Goal: Task Accomplishment & Management: Use online tool/utility

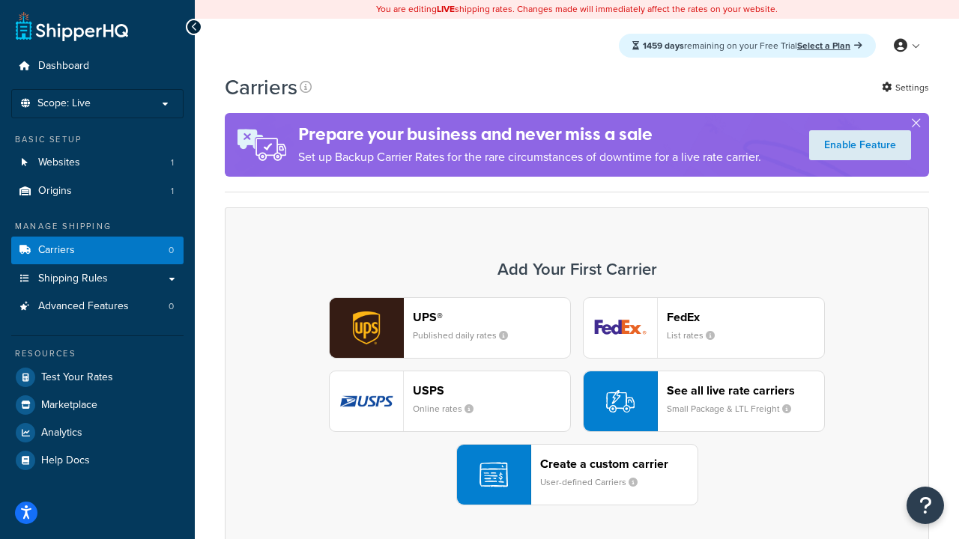
click at [577, 402] on div "UPS® Published daily rates FedEx List rates USPS Online rates See all live rate…" at bounding box center [576, 401] width 673 height 208
click at [745, 317] on header "FedEx" at bounding box center [745, 317] width 157 height 14
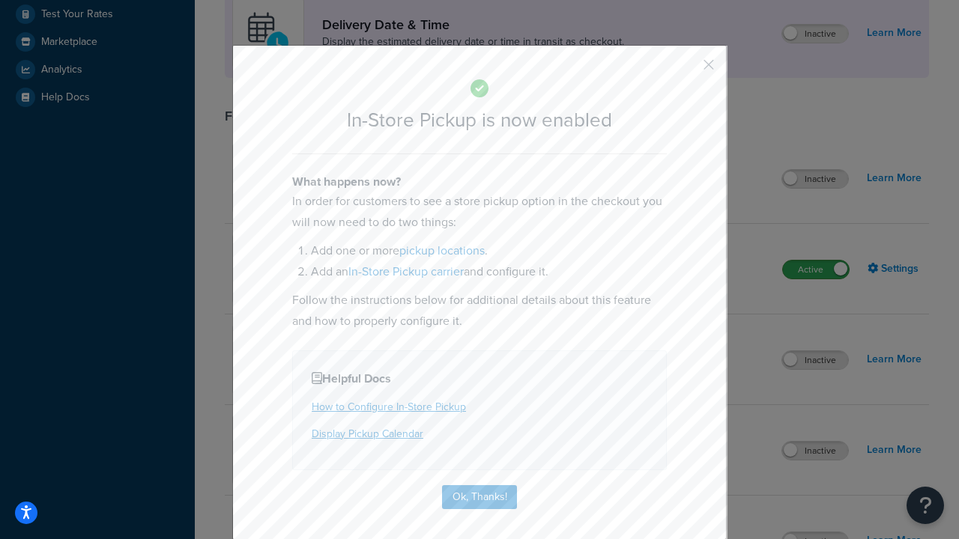
scroll to position [420, 0]
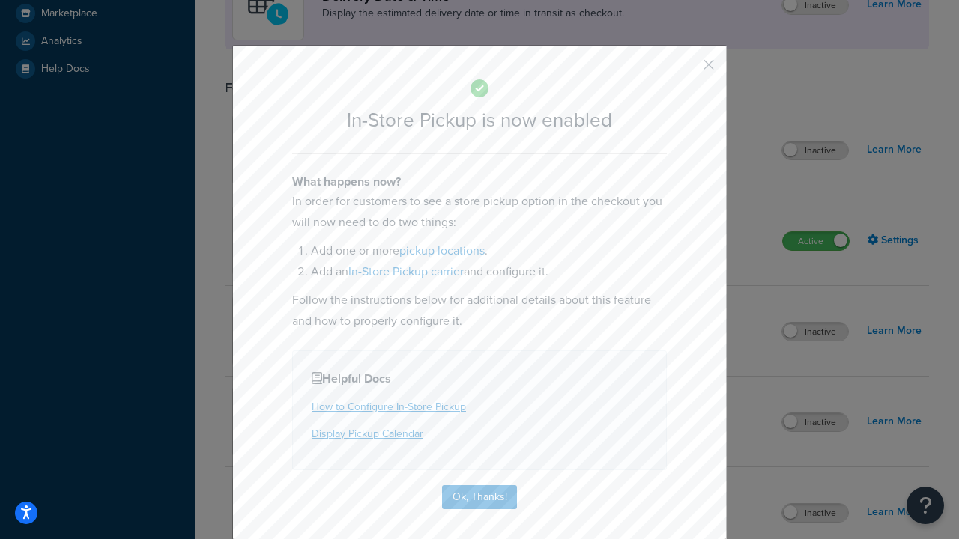
click at [686, 70] on button "button" at bounding box center [687, 70] width 4 height 4
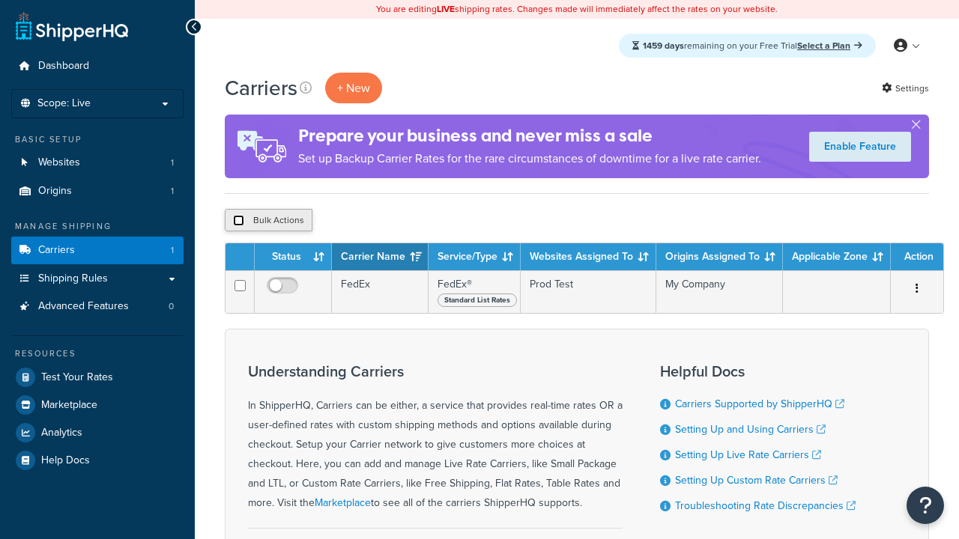
click at [238, 221] on input "checkbox" at bounding box center [238, 220] width 11 height 11
checkbox input "true"
click at [0, 0] on button "Delete" at bounding box center [0, 0] width 0 height 0
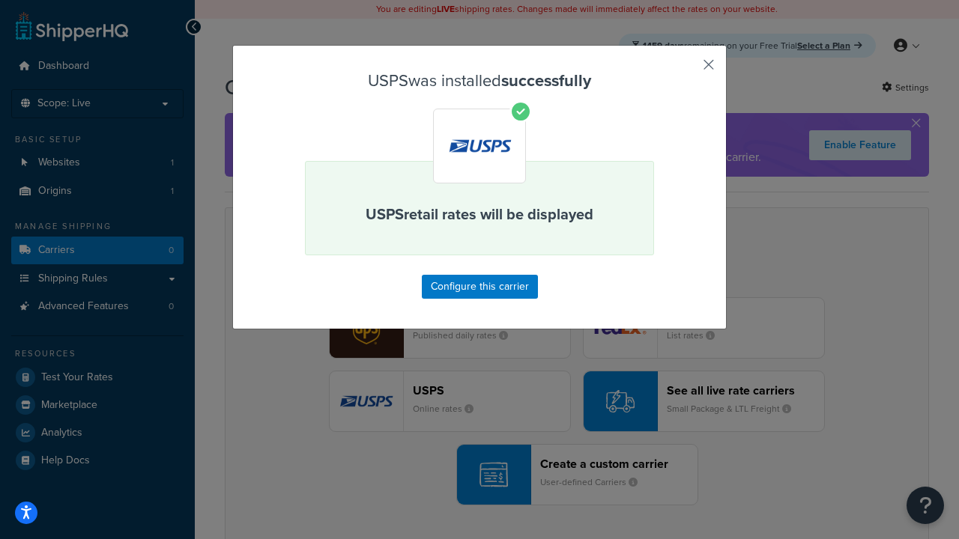
click at [686, 70] on button "button" at bounding box center [687, 70] width 4 height 4
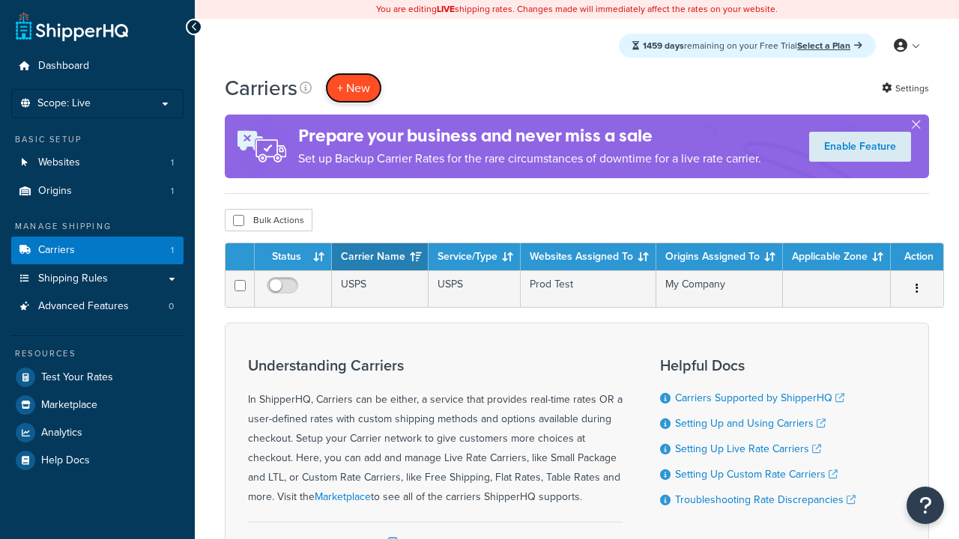
click at [354, 88] on button "+ New" at bounding box center [353, 88] width 57 height 31
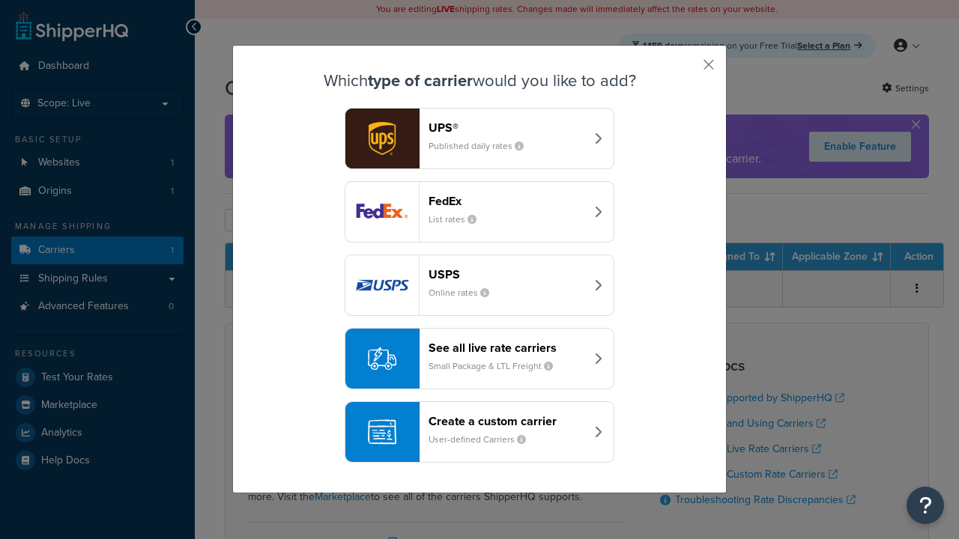
click at [479, 359] on div "See all live rate carriers Small Package & LTL Freight" at bounding box center [507, 359] width 157 height 36
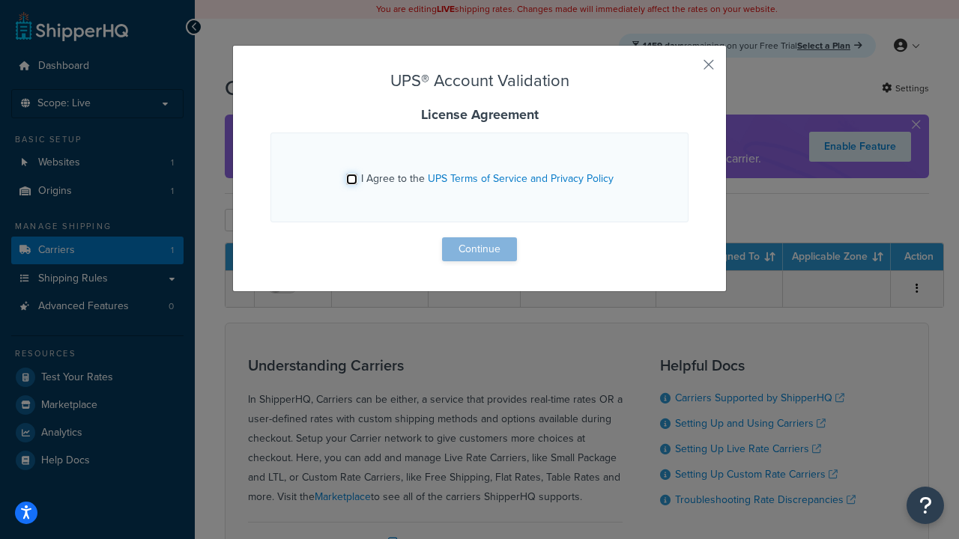
click at [351, 179] on input "I Agree to the UPS Terms of Service and Privacy Policy" at bounding box center [351, 179] width 11 height 11
checkbox input "true"
click at [479, 249] on button "Continue" at bounding box center [479, 249] width 75 height 24
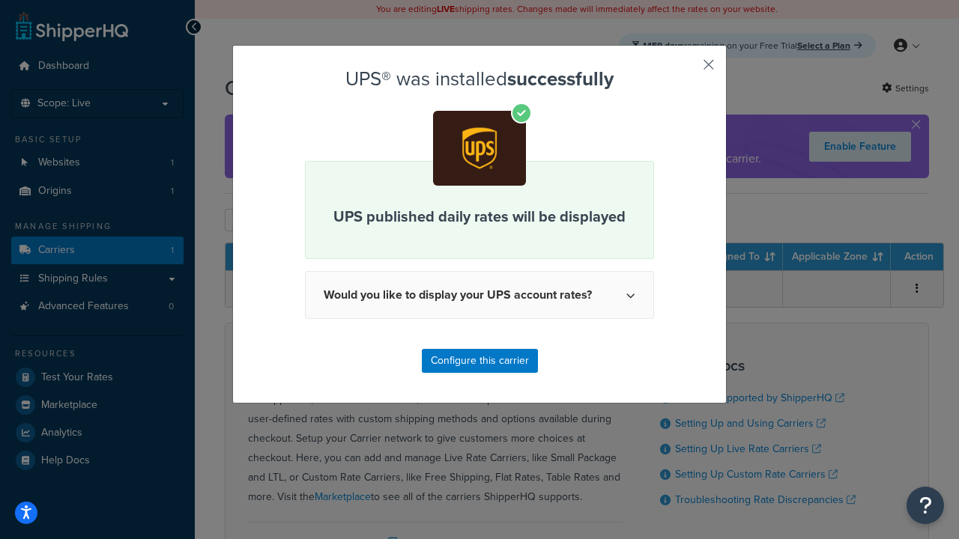
click at [686, 70] on button "button" at bounding box center [687, 70] width 4 height 4
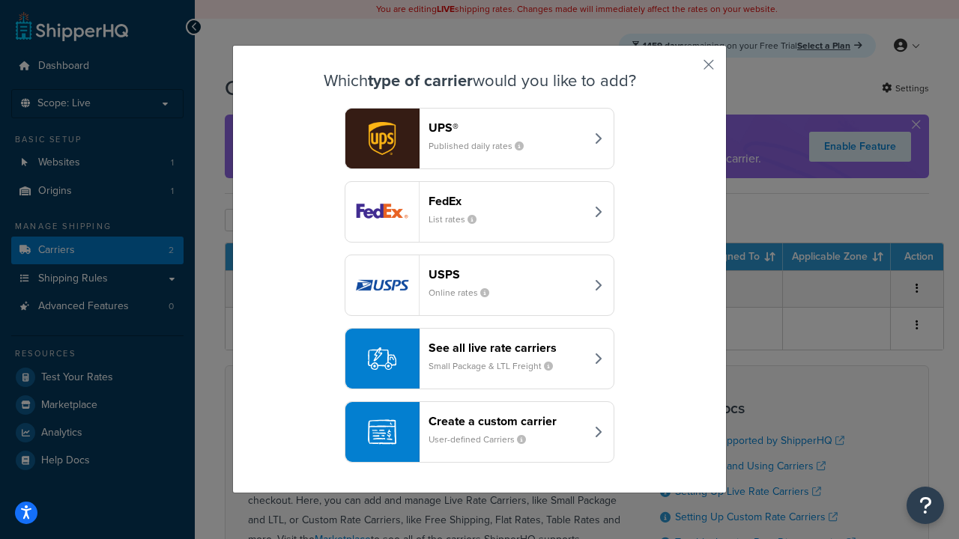
click at [506, 201] on header "FedEx" at bounding box center [507, 201] width 157 height 14
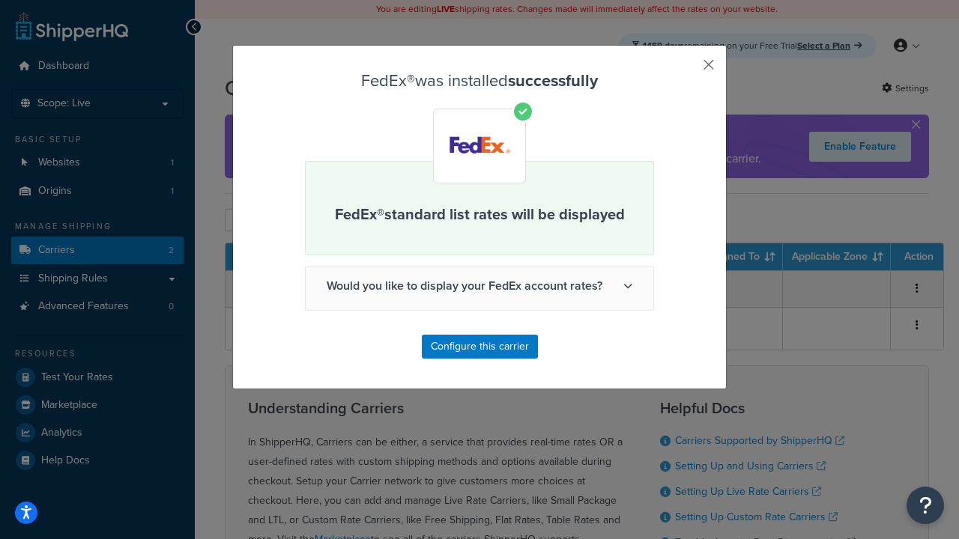
click at [686, 70] on button "button" at bounding box center [687, 70] width 4 height 4
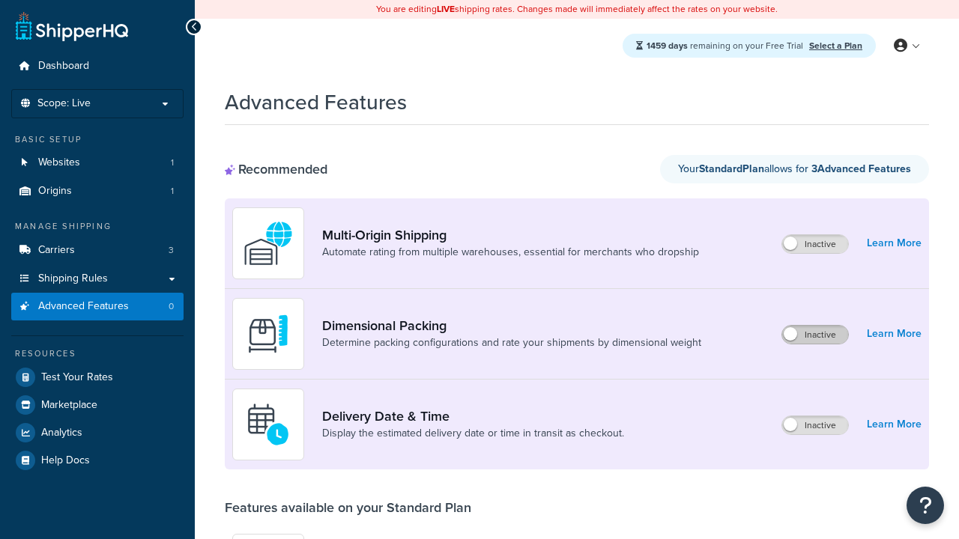
click at [815, 335] on label "Inactive" at bounding box center [815, 335] width 66 height 18
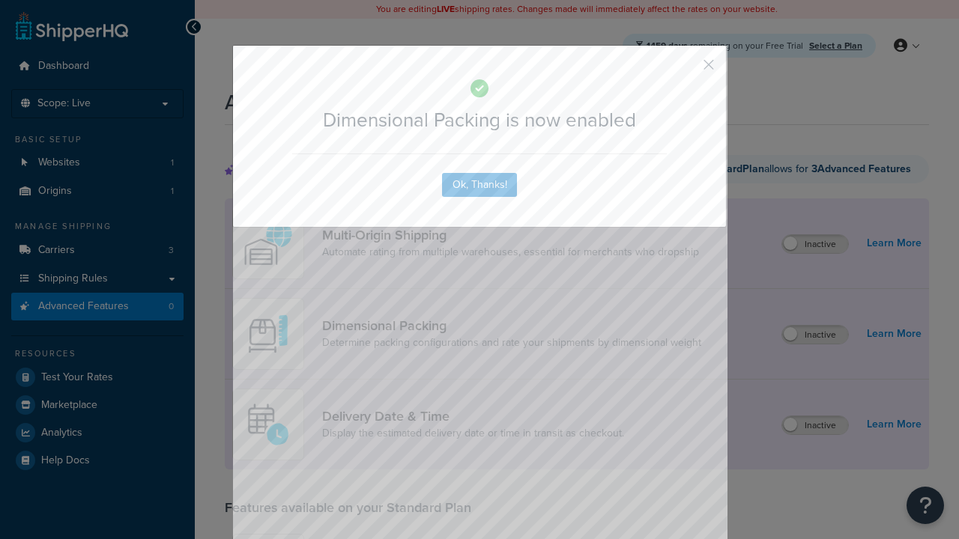
click at [686, 68] on button "button" at bounding box center [687, 70] width 4 height 4
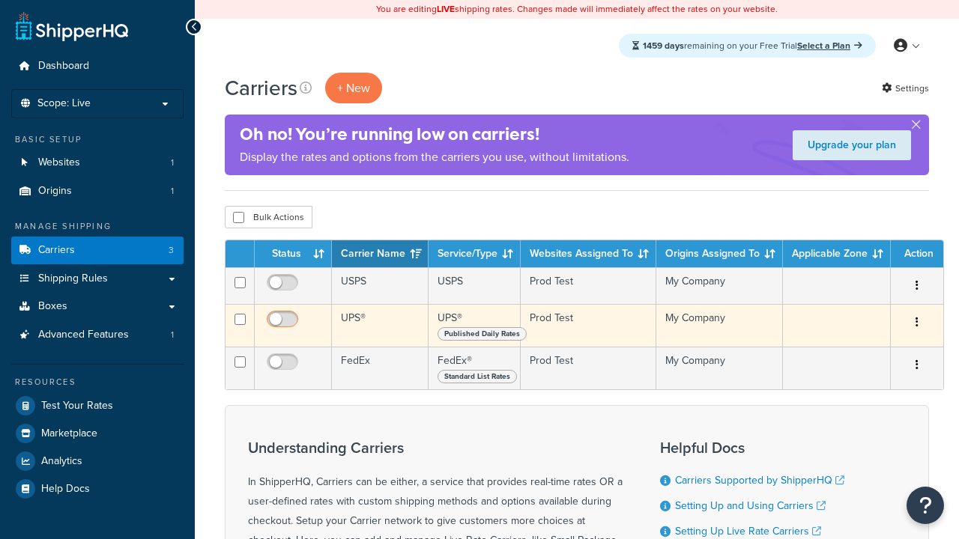
click at [284, 287] on input "checkbox" at bounding box center [284, 286] width 41 height 19
checkbox input "true"
click at [284, 324] on input "checkbox" at bounding box center [284, 323] width 41 height 19
checkbox input "true"
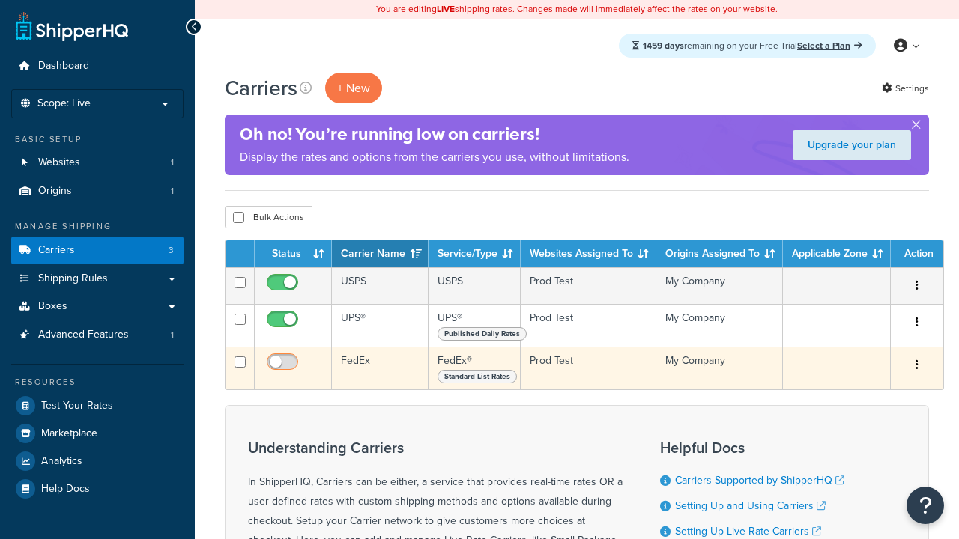
click at [284, 367] on input "checkbox" at bounding box center [284, 366] width 41 height 19
checkbox input "true"
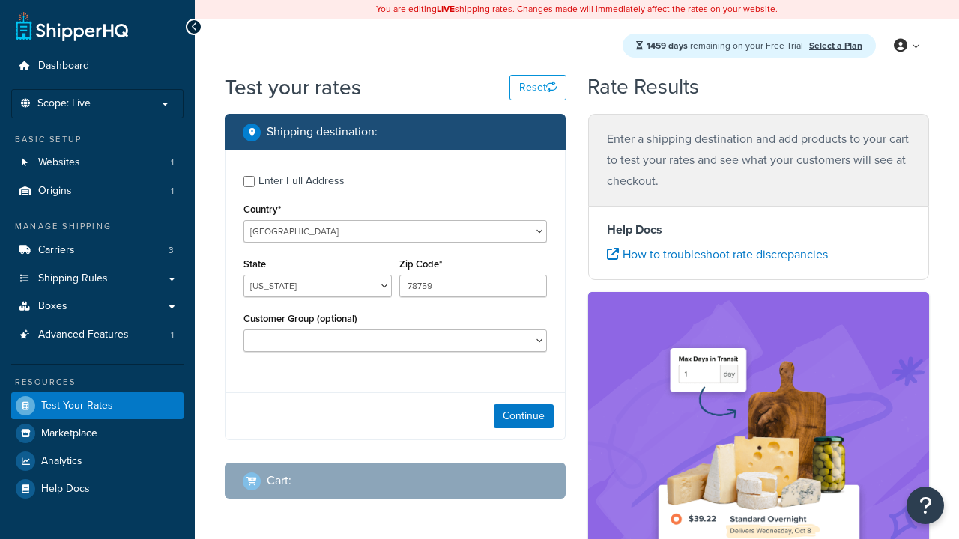
select select "[GEOGRAPHIC_DATA]"
click at [524, 418] on button "Continue" at bounding box center [524, 417] width 60 height 24
type input "78628"
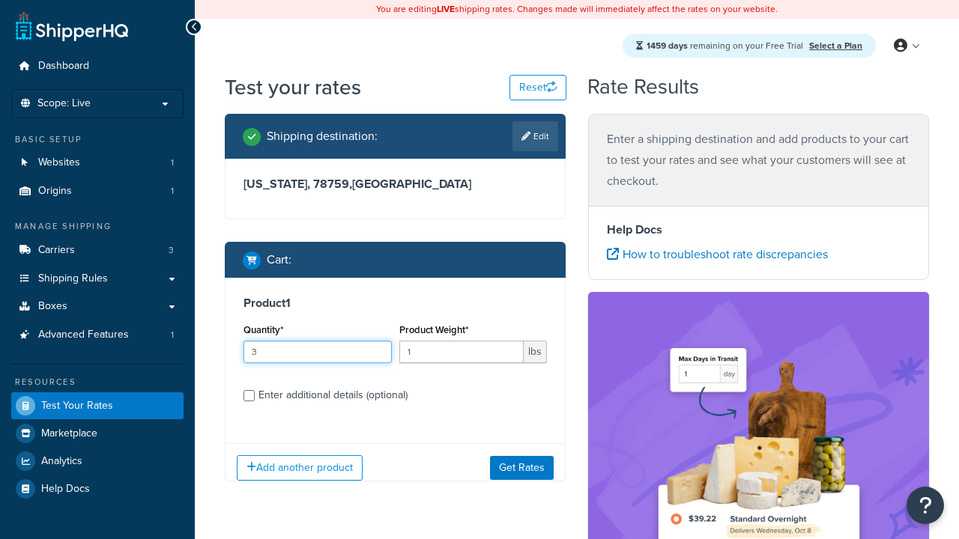
type input "3"
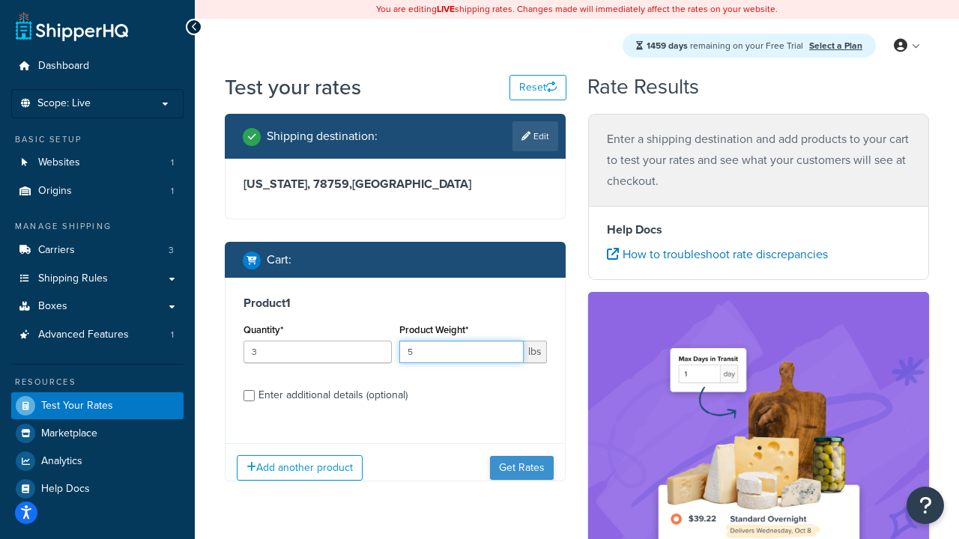
type input "5"
click at [521, 467] on button "Get Rates" at bounding box center [522, 468] width 64 height 24
